Goal: Transaction & Acquisition: Purchase product/service

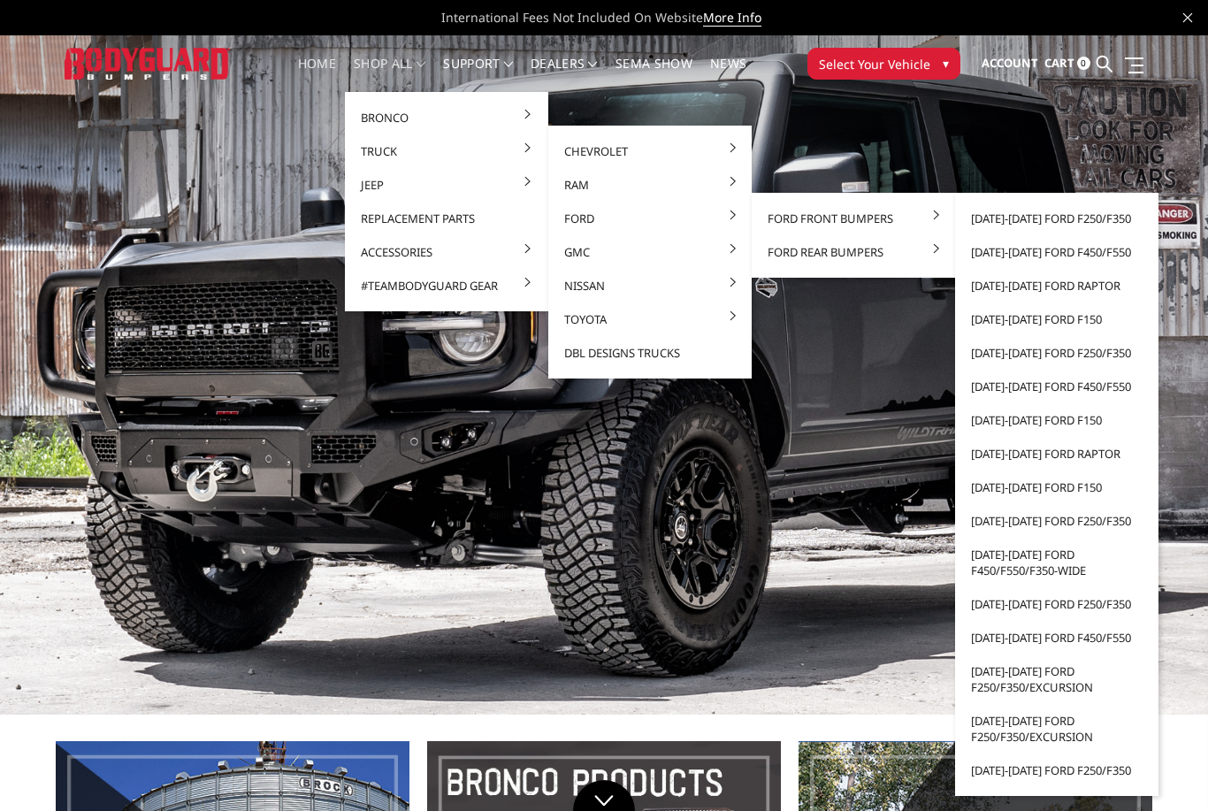
click at [1093, 219] on link "[DATE]-[DATE] Ford F250/F350" at bounding box center [1056, 219] width 189 height 34
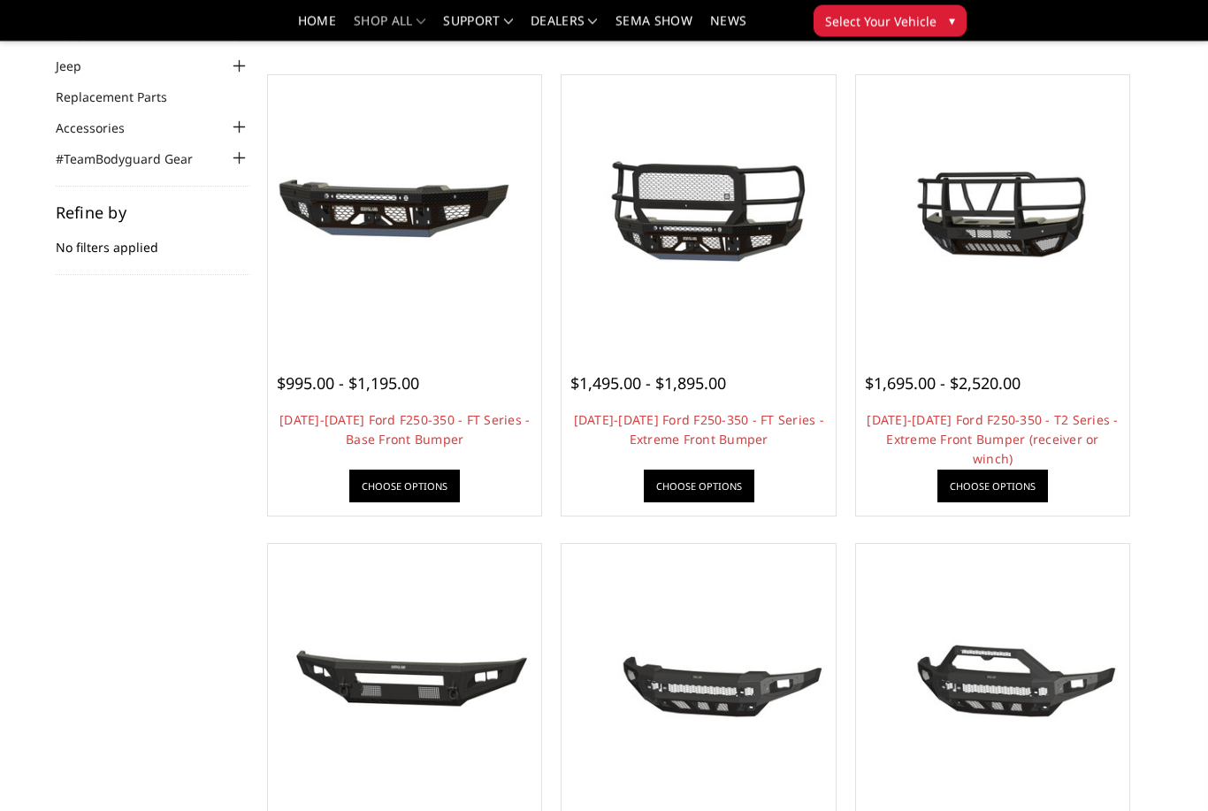
scroll to position [142, 0]
click at [717, 369] on div at bounding box center [697, 362] width 255 height 19
click at [693, 240] on img at bounding box center [698, 212] width 264 height 176
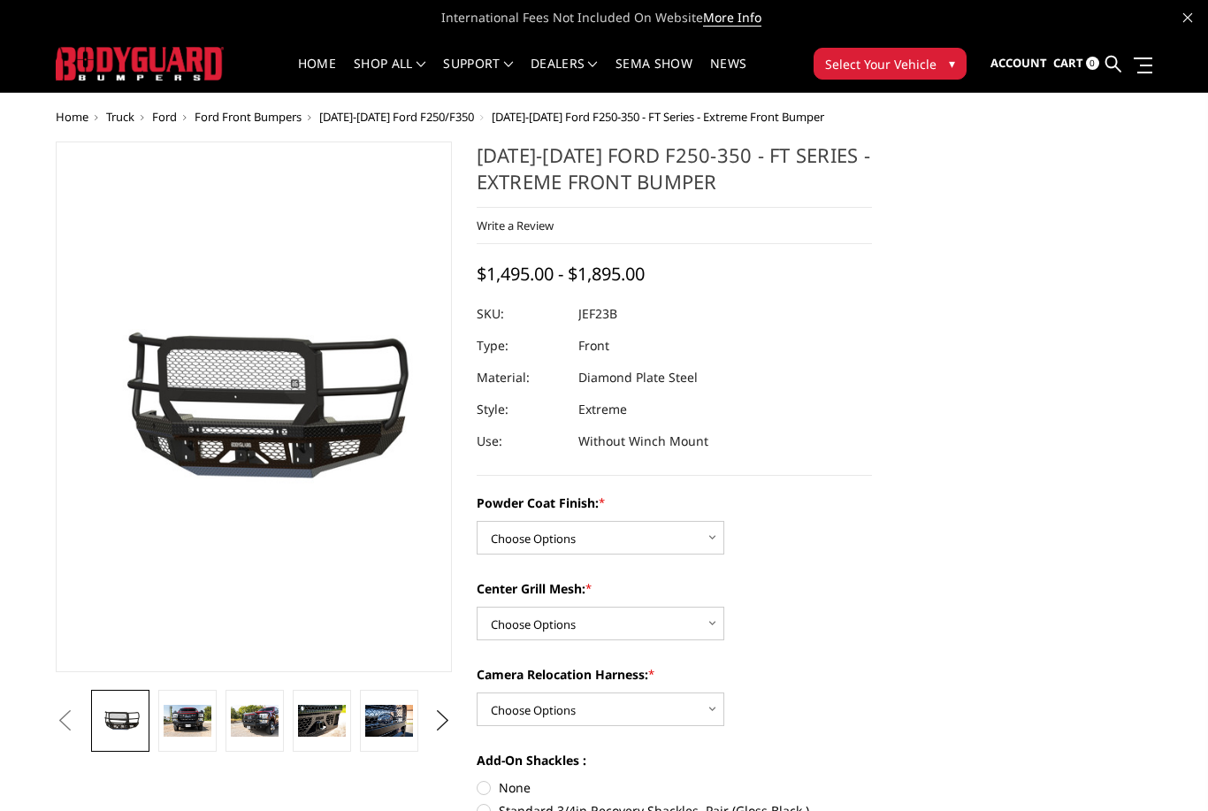
click at [253, 713] on img at bounding box center [255, 721] width 48 height 32
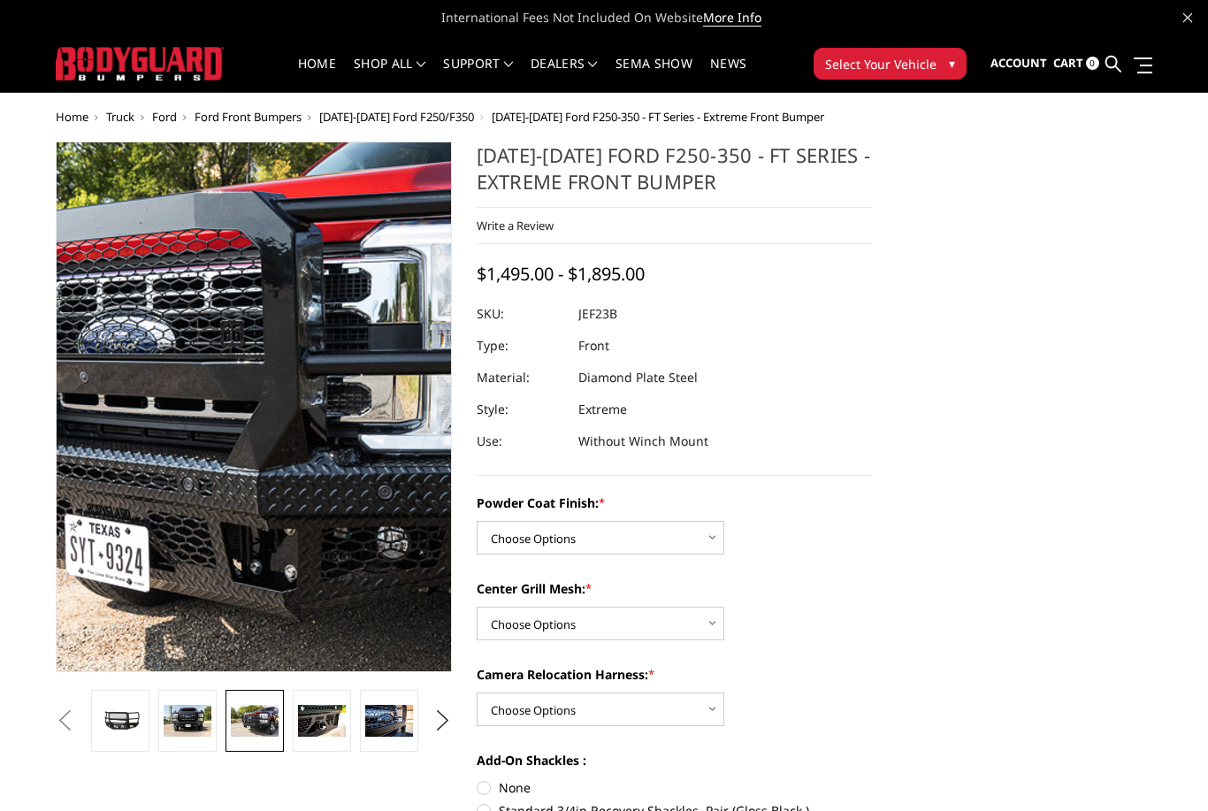
click at [257, 436] on img at bounding box center [247, 395] width 1131 height 755
